Goal: Task Accomplishment & Management: Manage account settings

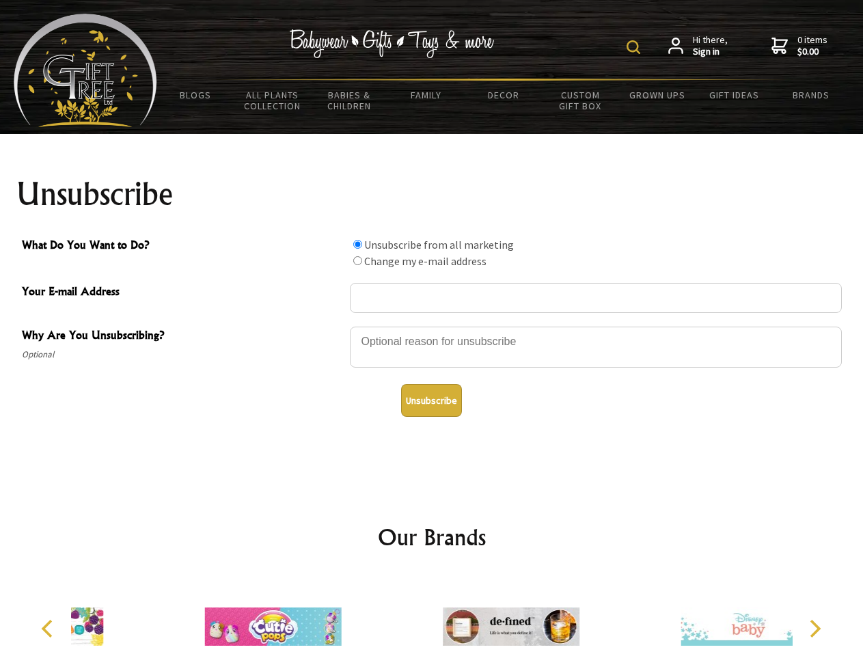
click at [635, 47] on img at bounding box center [633, 47] width 14 height 14
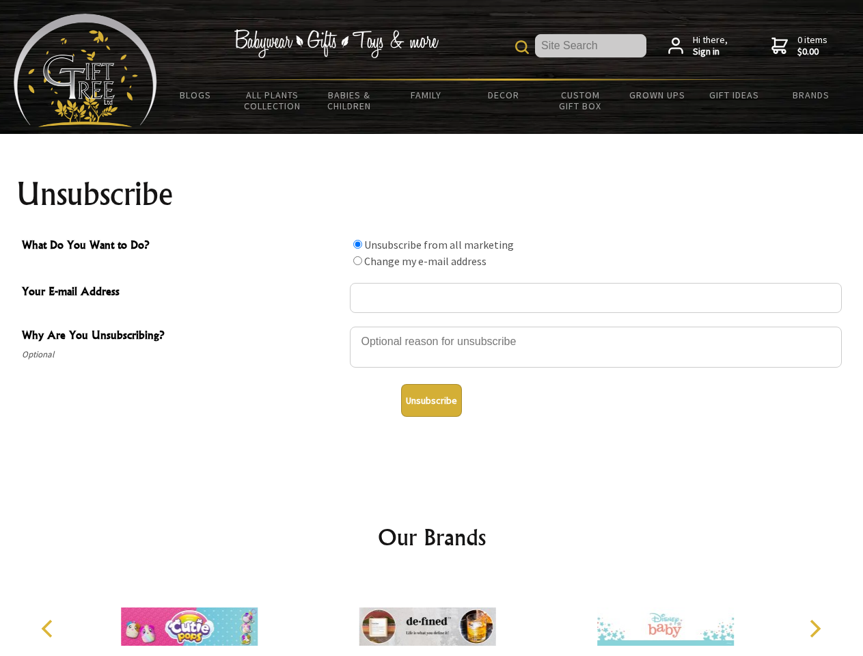
click at [432, 326] on div at bounding box center [596, 349] width 492 height 48
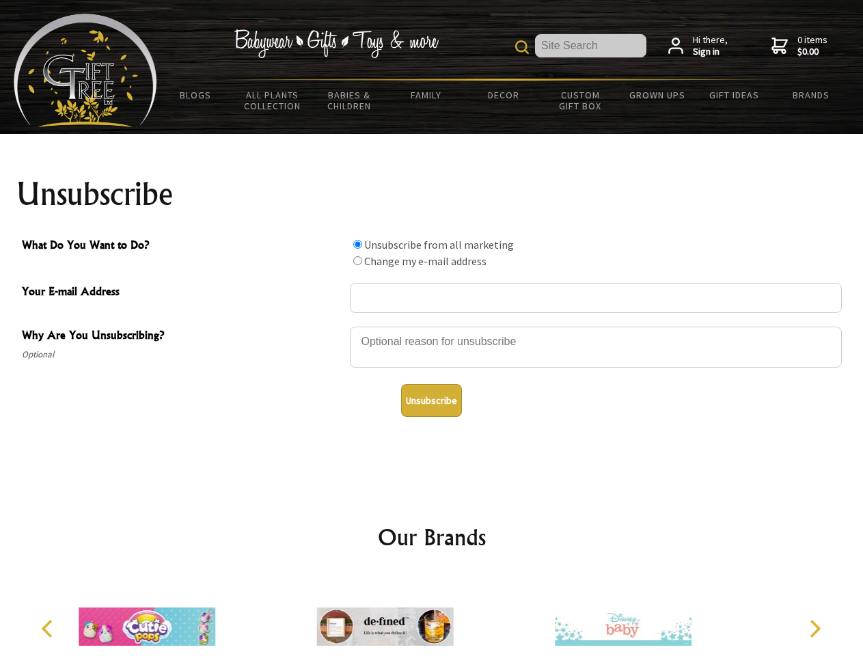
click at [357, 244] on input "What Do You Want to Do?" at bounding box center [357, 244] width 9 height 9
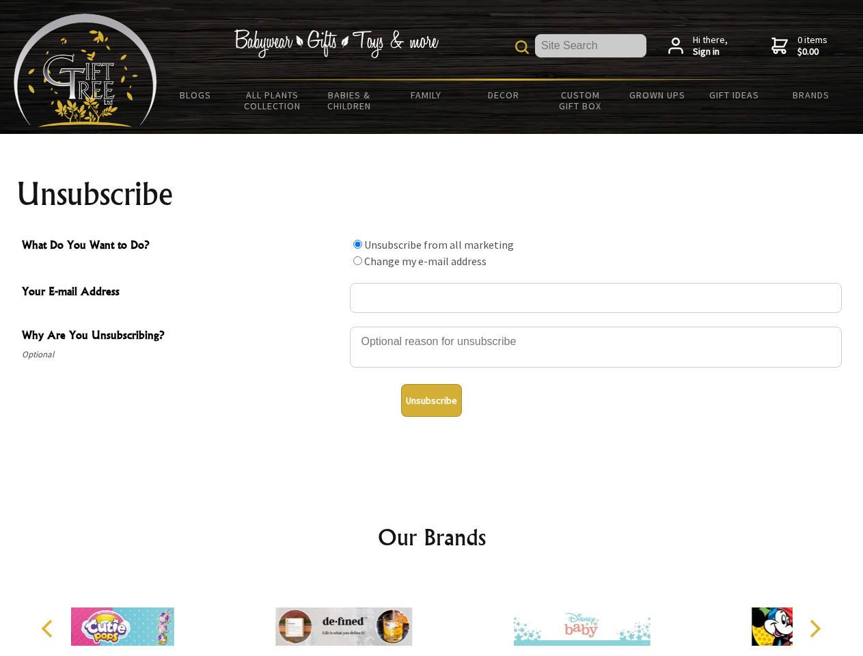
click at [357, 260] on input "What Do You Want to Do?" at bounding box center [357, 260] width 9 height 9
radio input "true"
click at [431, 400] on button "Unsubscribe" at bounding box center [431, 400] width 61 height 33
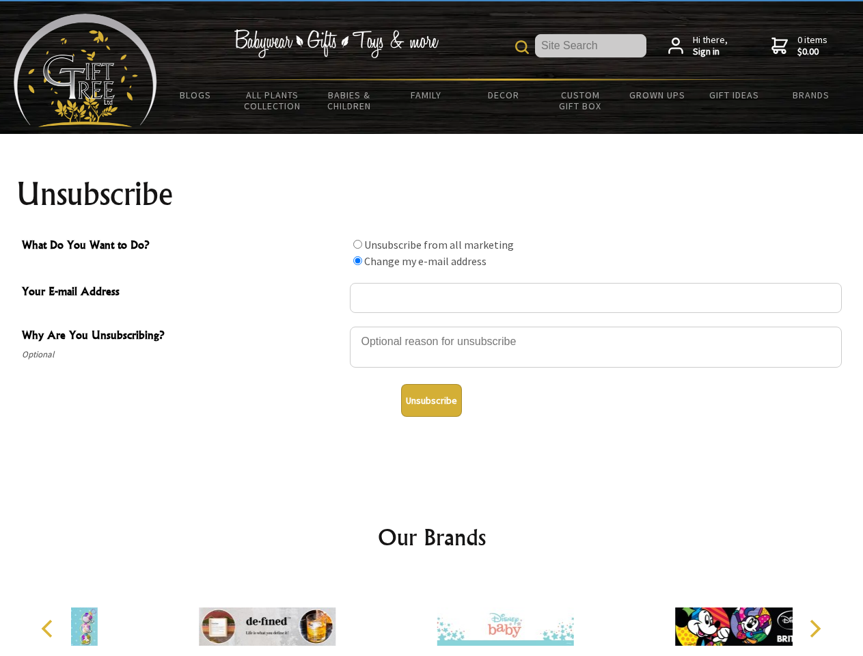
click at [432, 615] on div at bounding box center [505, 628] width 238 height 107
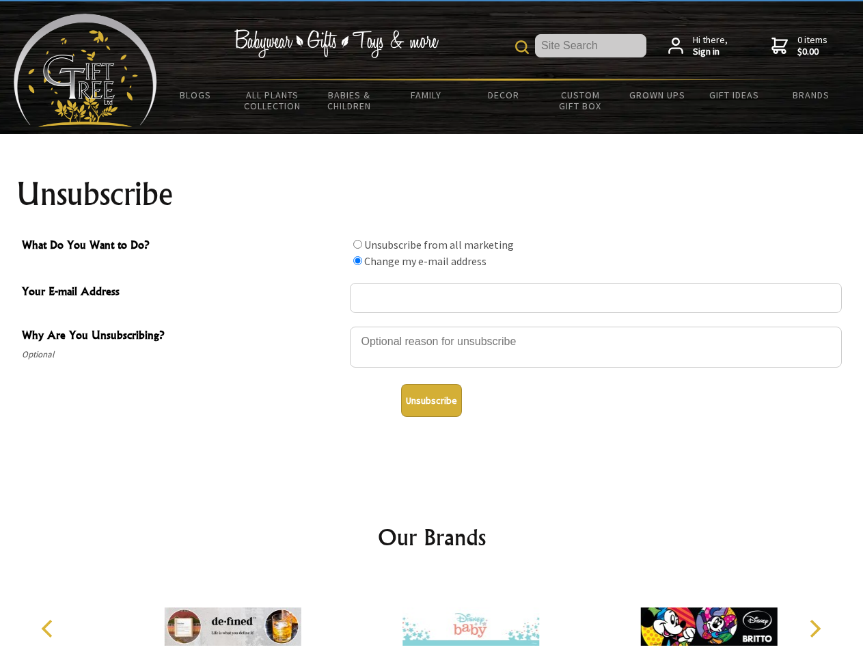
click at [49, 628] on icon "Previous" at bounding box center [49, 628] width 18 height 18
click at [814, 628] on icon "Next" at bounding box center [813, 628] width 18 height 18
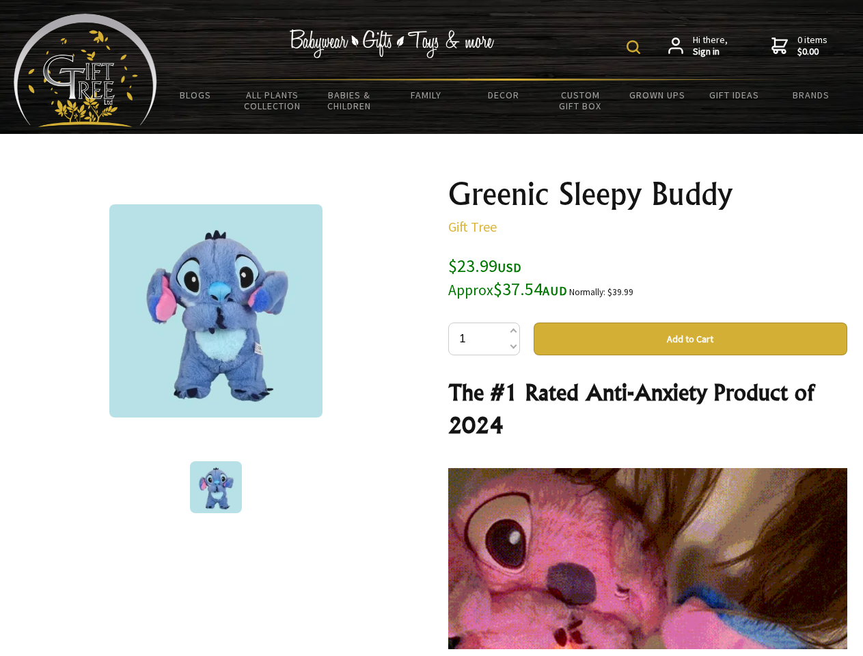
click at [635, 47] on img at bounding box center [633, 47] width 14 height 14
